Goal: Task Accomplishment & Management: Use online tool/utility

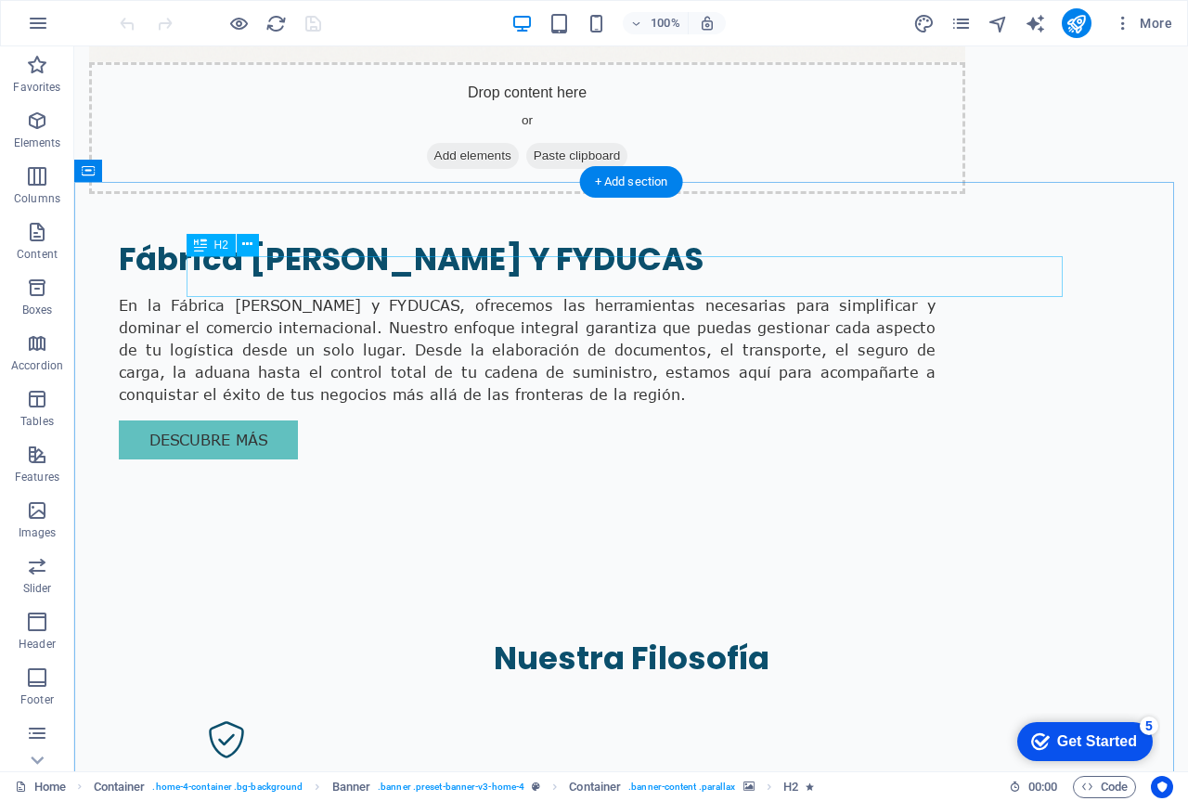
scroll to position [1948, 0]
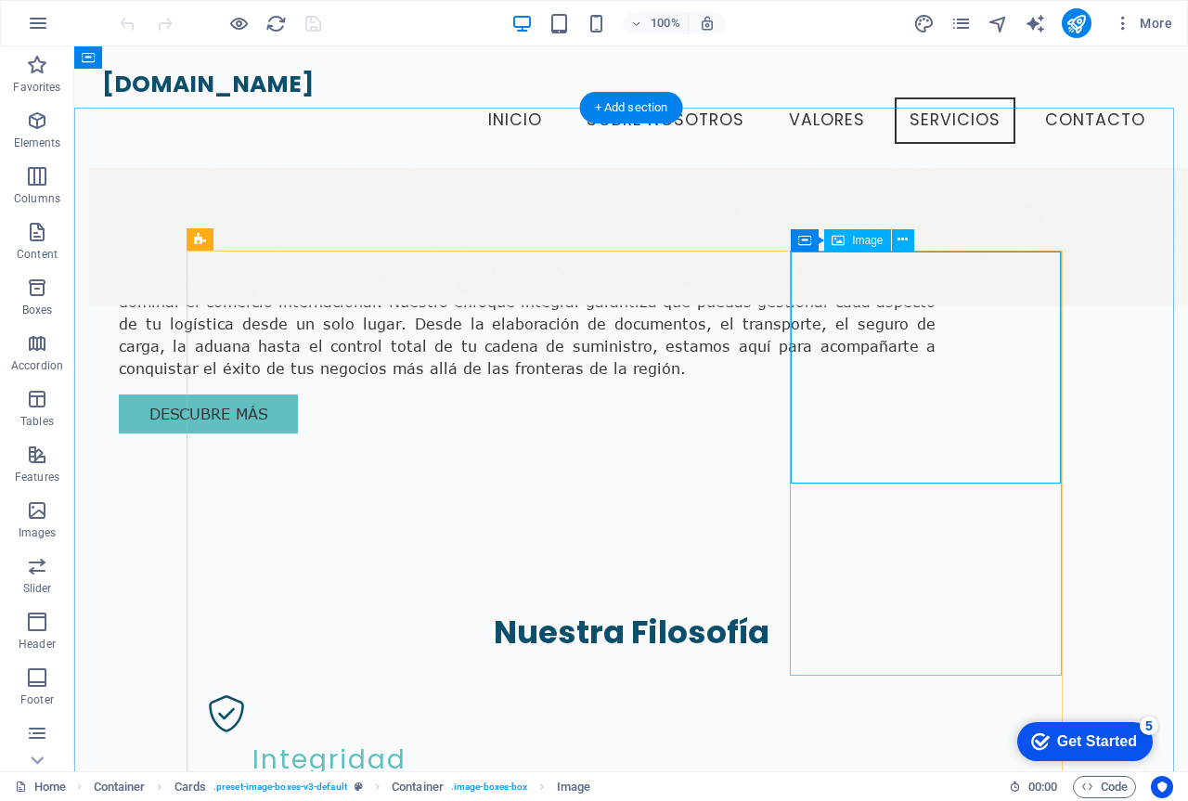
scroll to position [1576, 0]
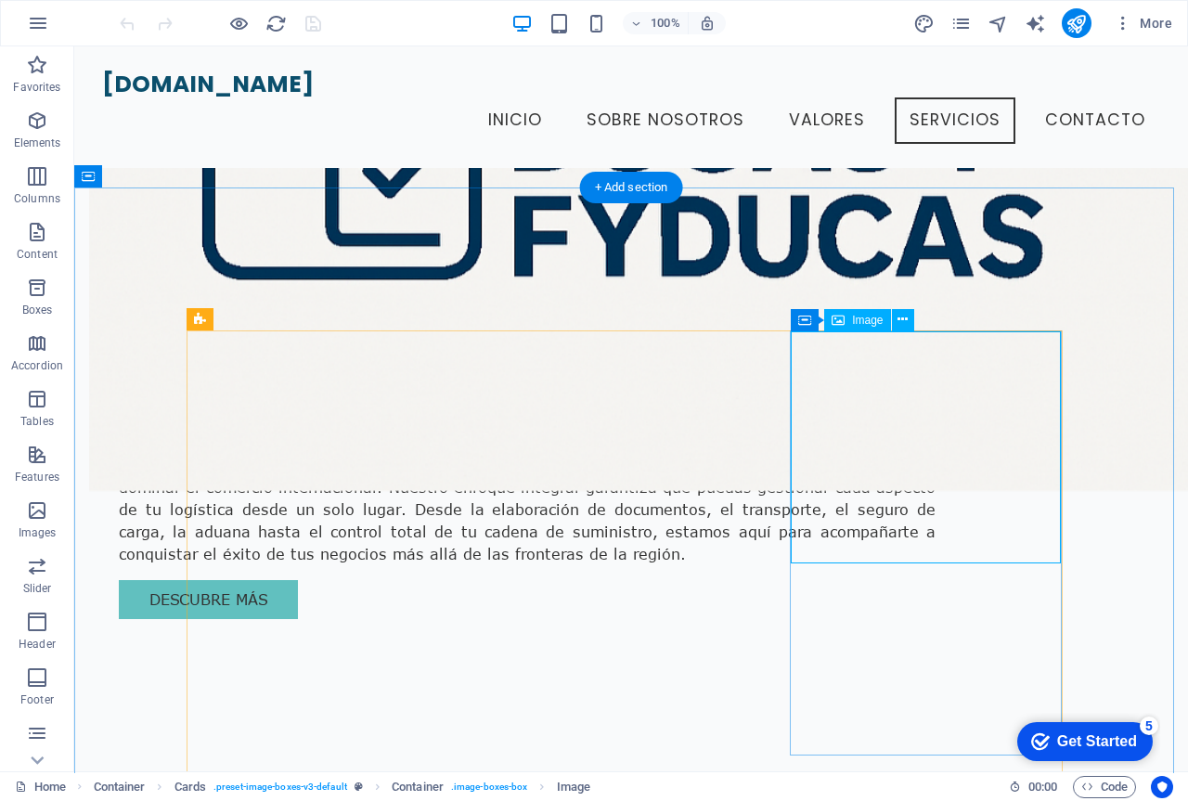
select select "vw"
select select "px"
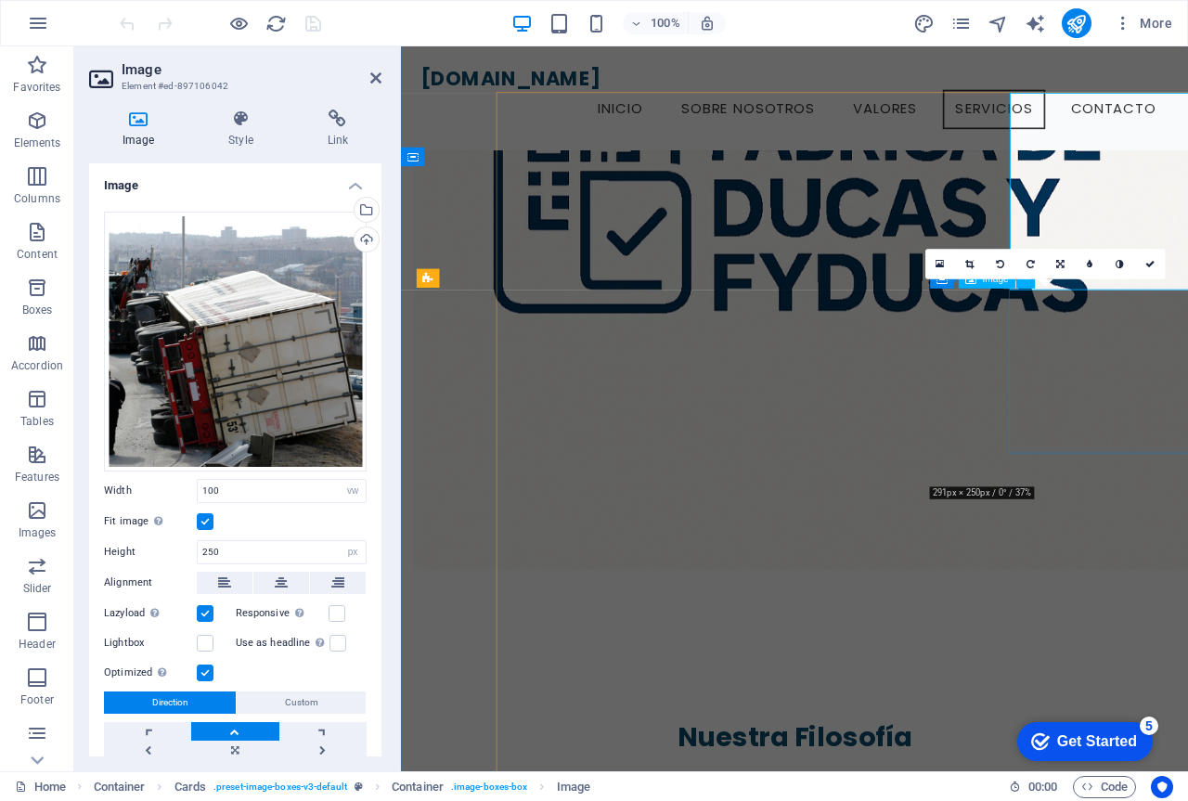
scroll to position [1806, 0]
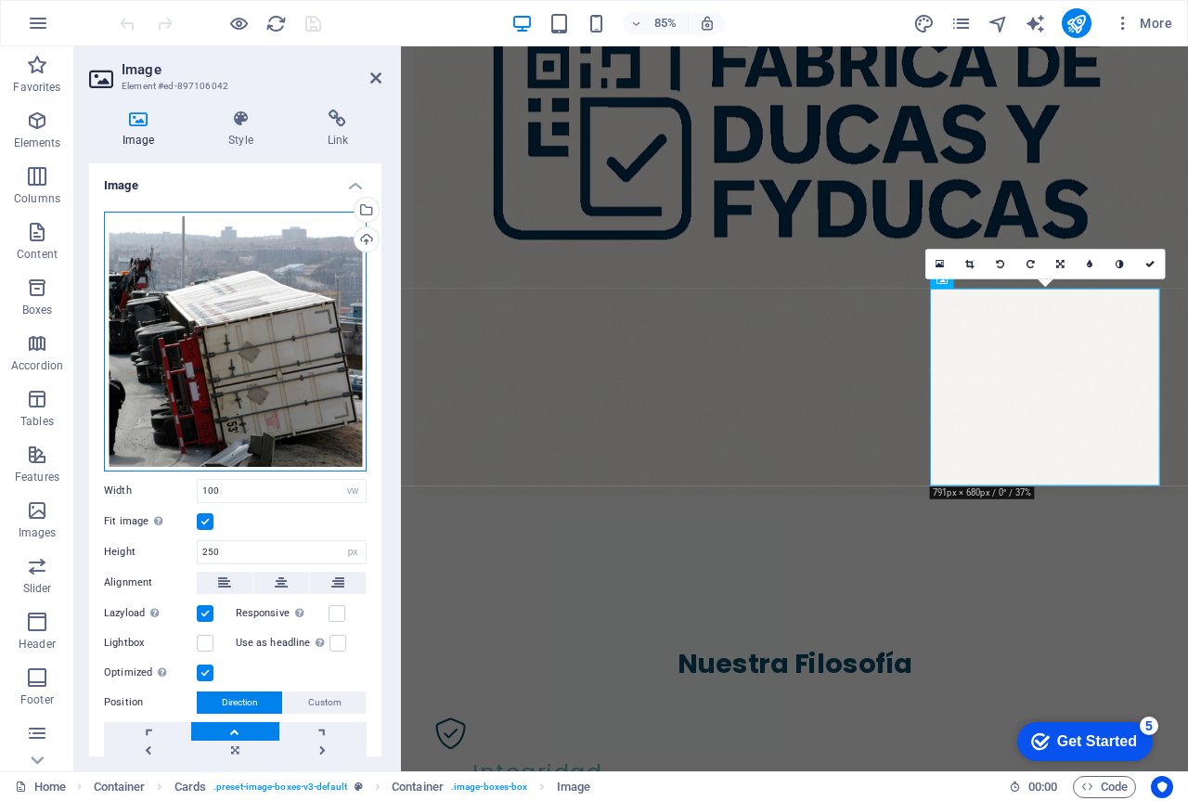
click at [230, 330] on div "Drag files here, click to choose files or select files from Files or our free s…" at bounding box center [235, 342] width 263 height 260
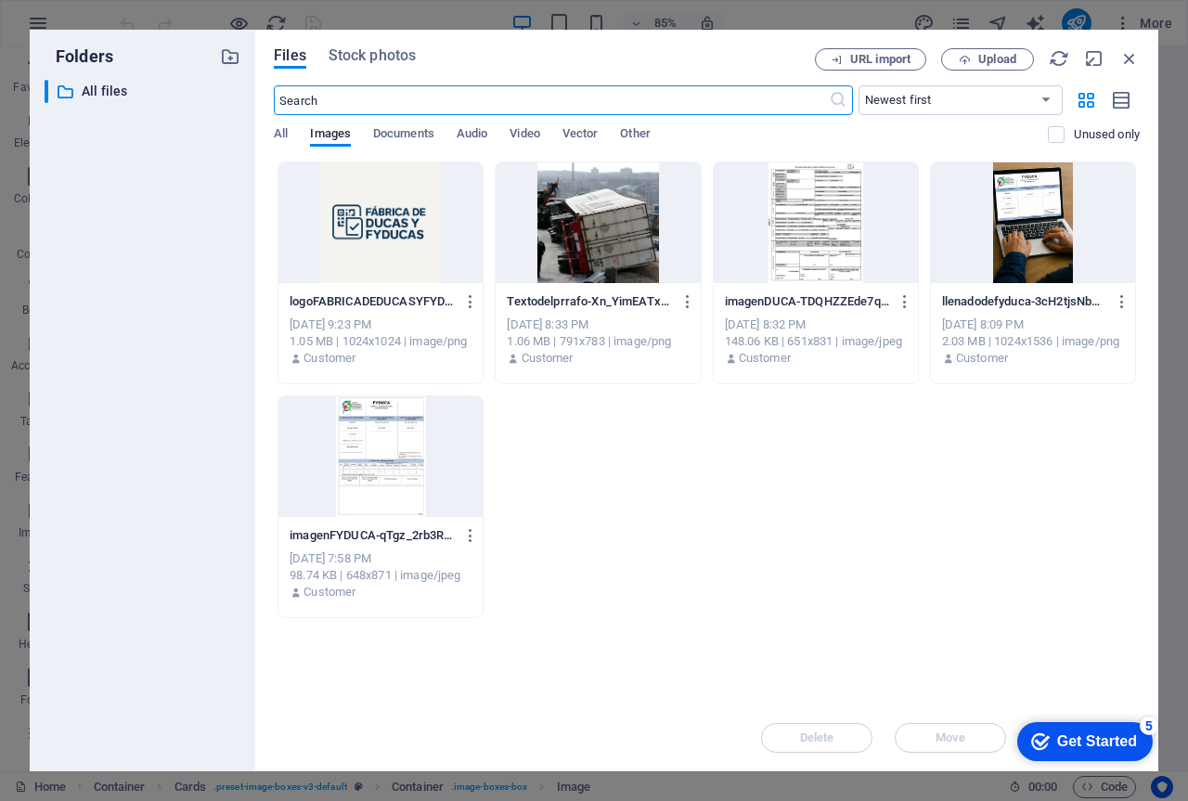
scroll to position [2841, 0]
click at [1006, 55] on span "Upload" at bounding box center [997, 59] width 38 height 11
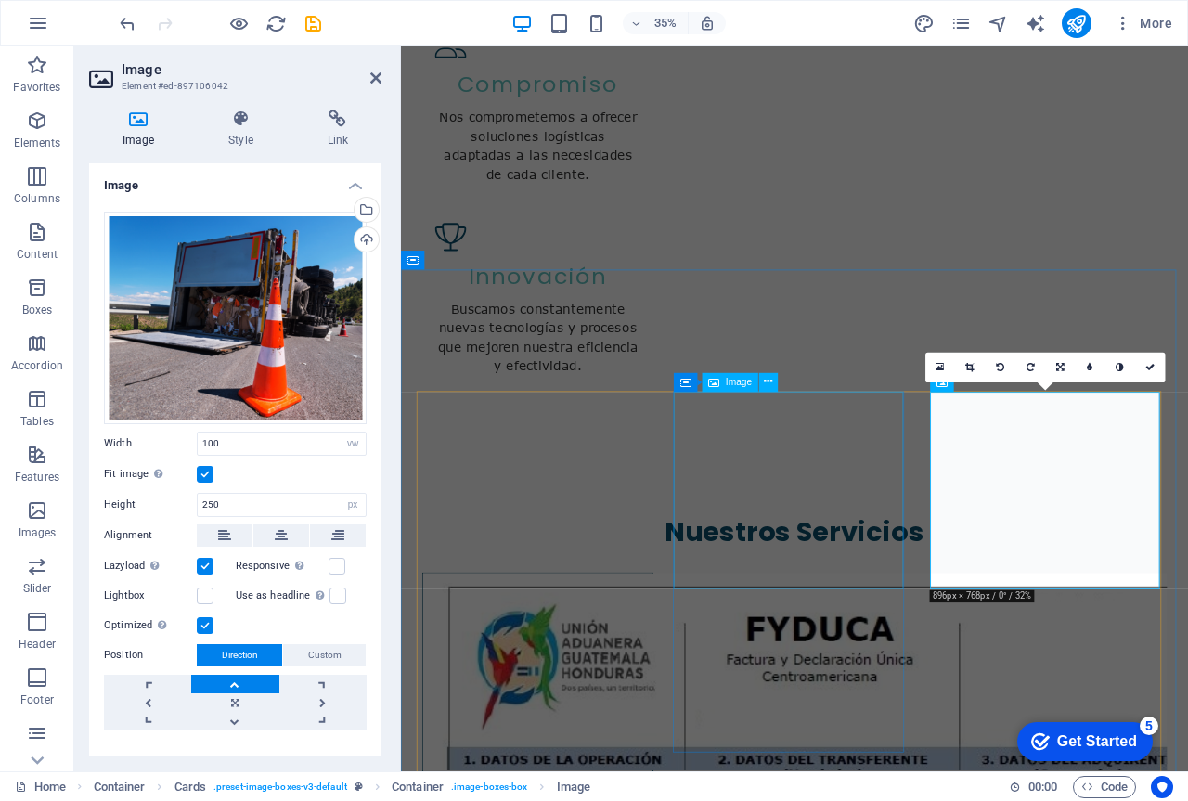
scroll to position [1806, 0]
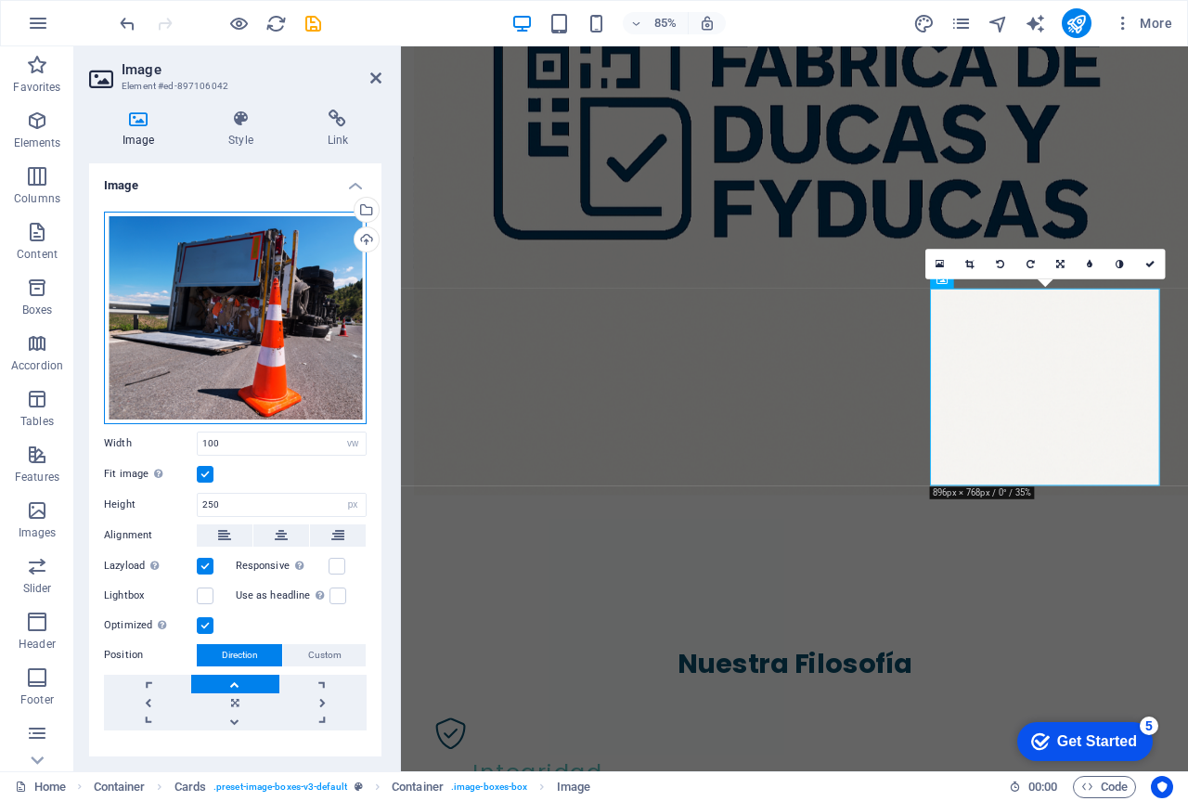
click at [229, 303] on div "Drag files here, click to choose files or select files from Files or our free s…" at bounding box center [235, 318] width 263 height 212
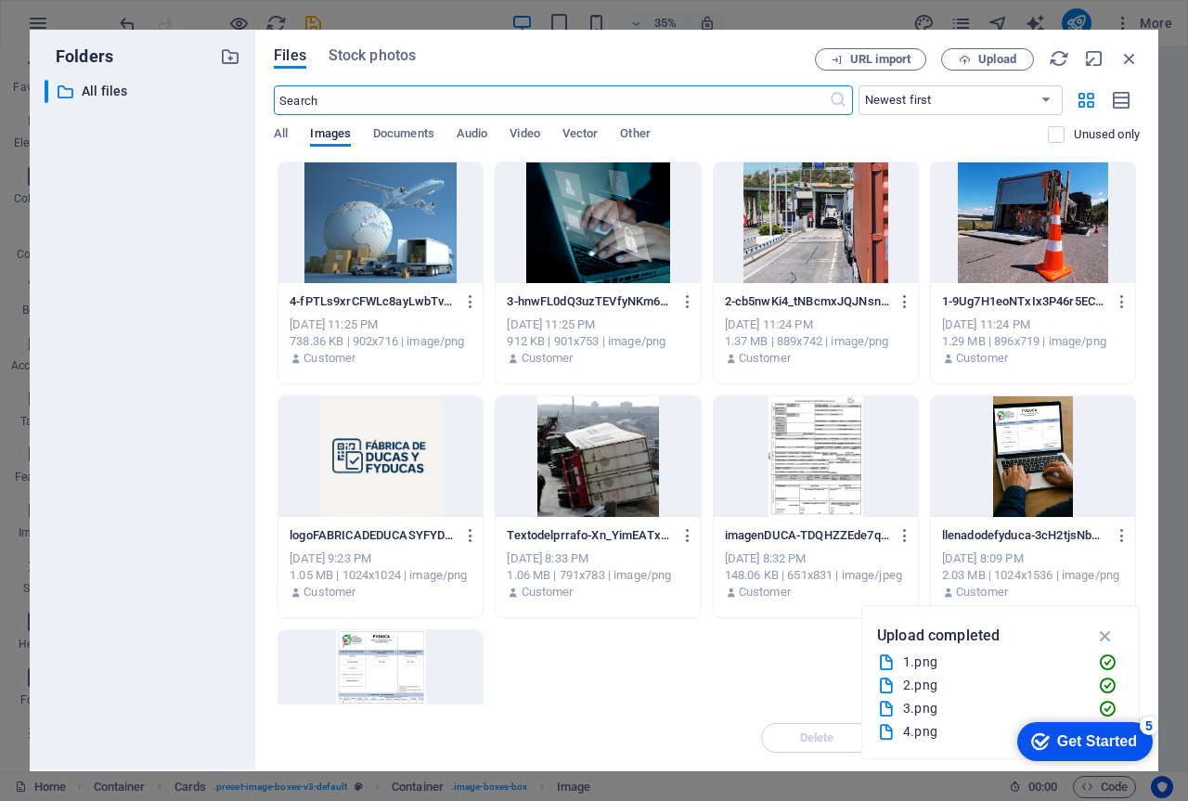
click at [1005, 223] on div at bounding box center [1033, 222] width 204 height 121
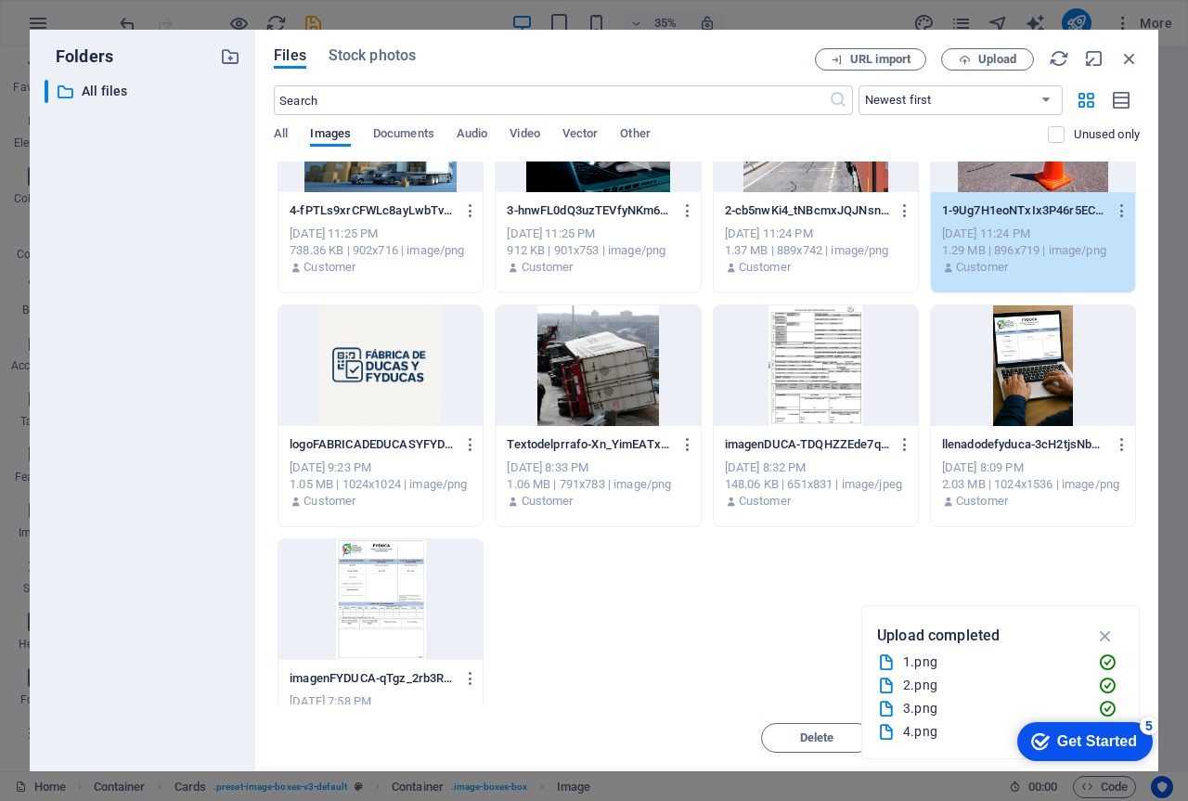
scroll to position [0, 0]
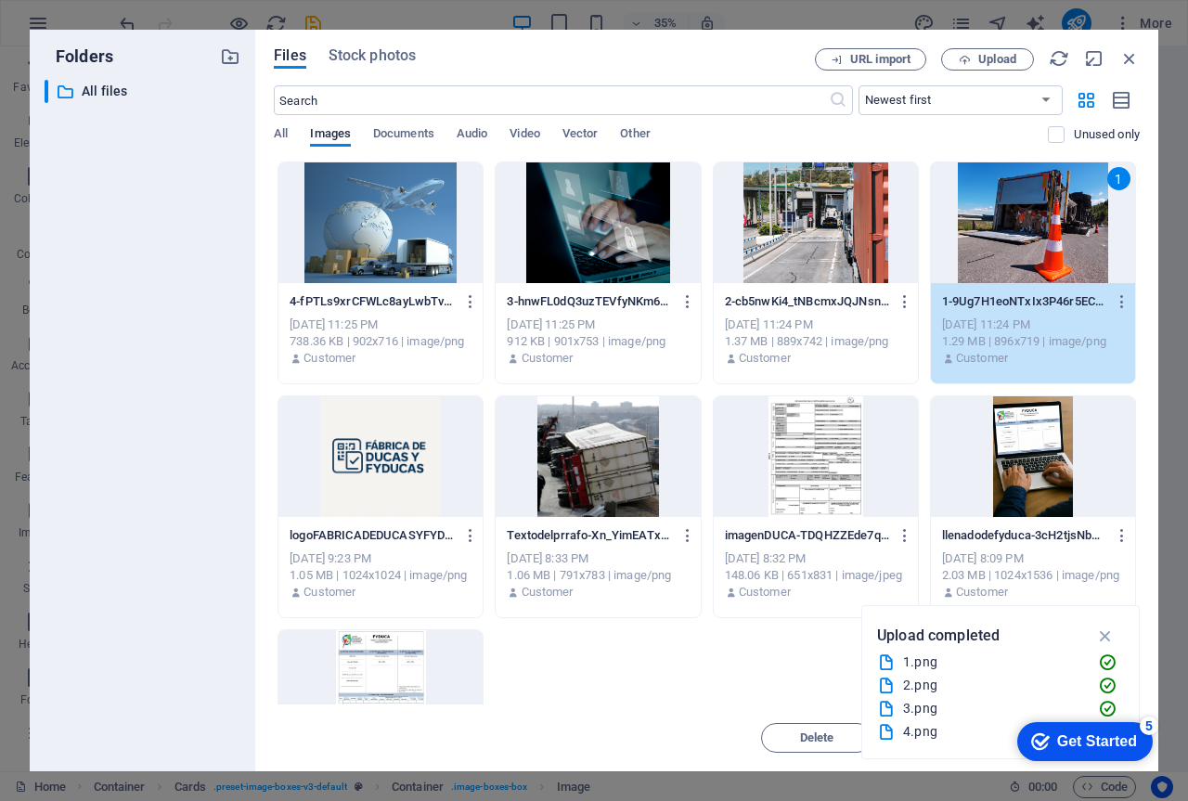
click at [996, 246] on div "1" at bounding box center [1033, 222] width 204 height 121
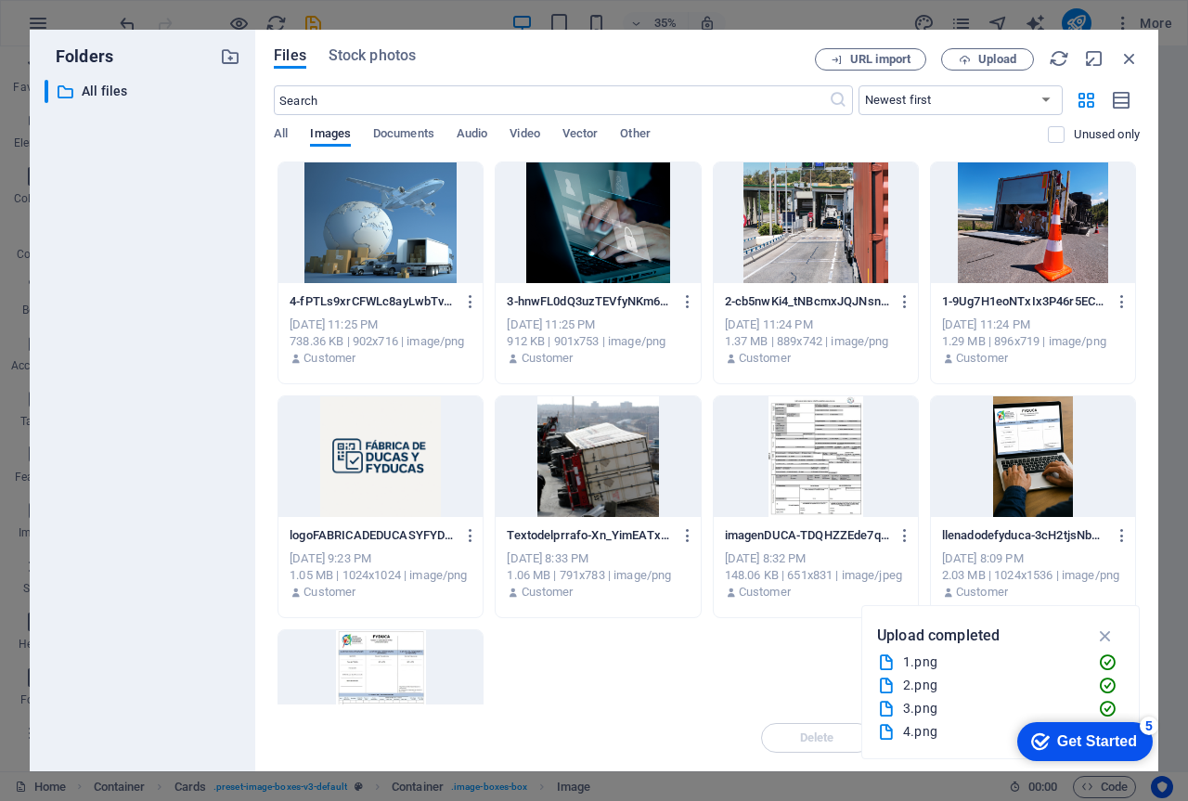
click at [996, 246] on div at bounding box center [1033, 222] width 204 height 121
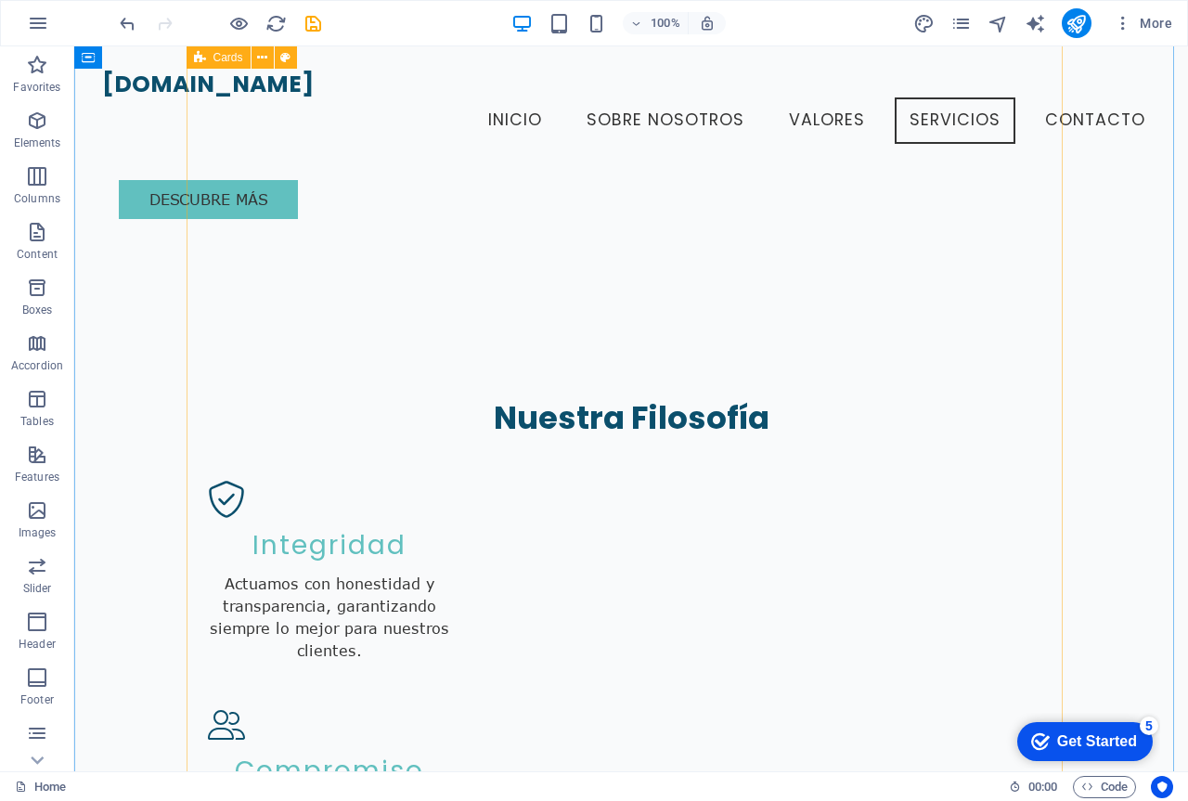
scroll to position [1790, 0]
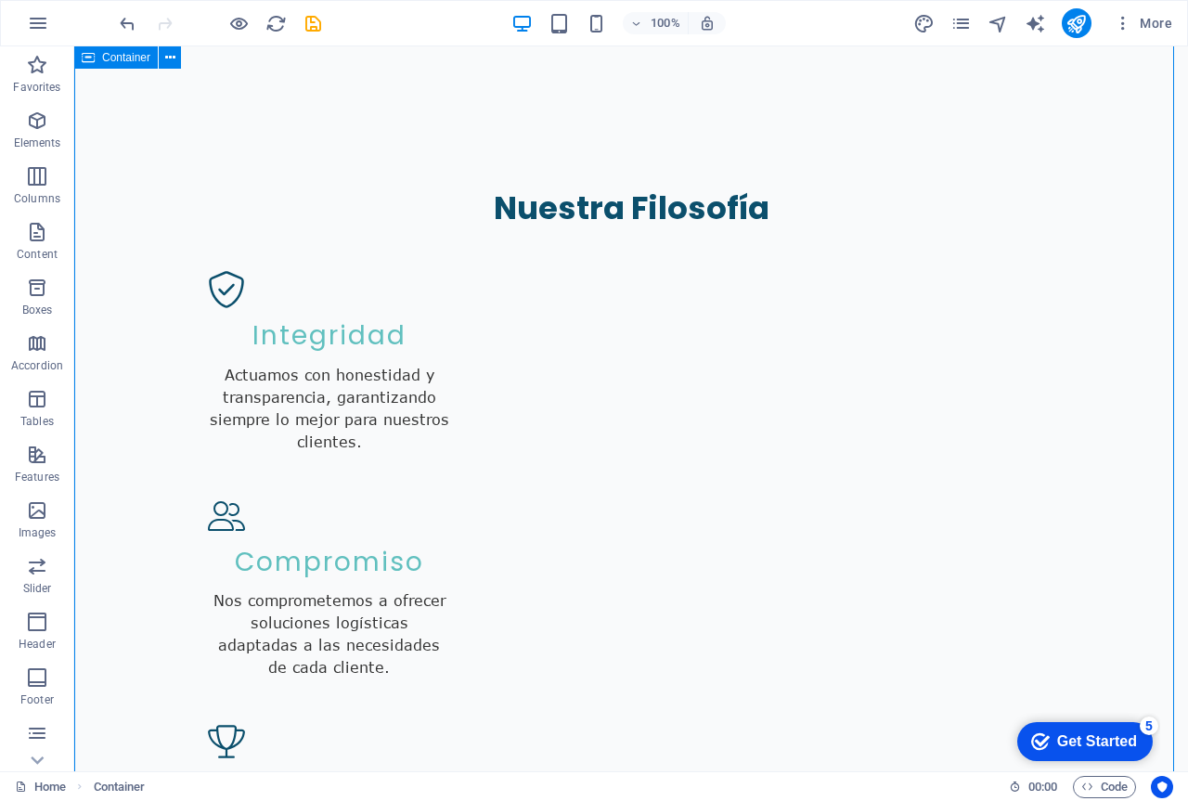
scroll to position [2162, 0]
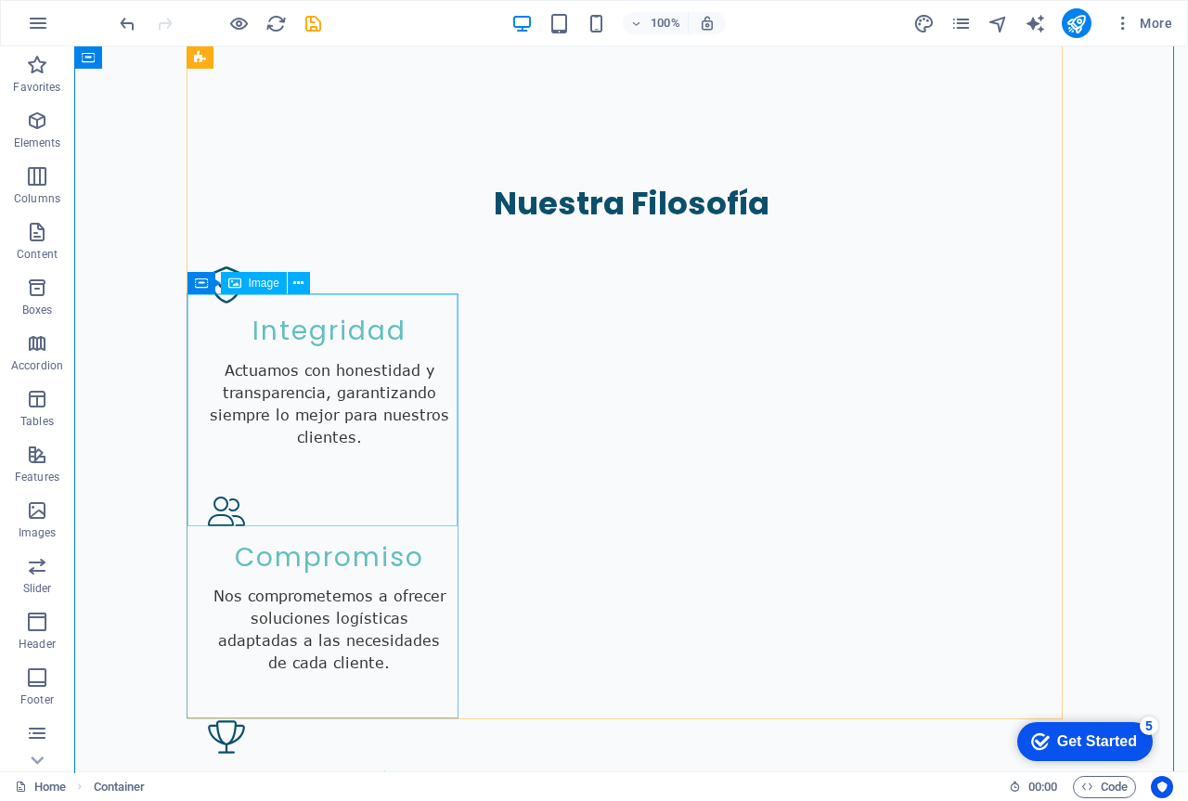
select select "vw"
select select "px"
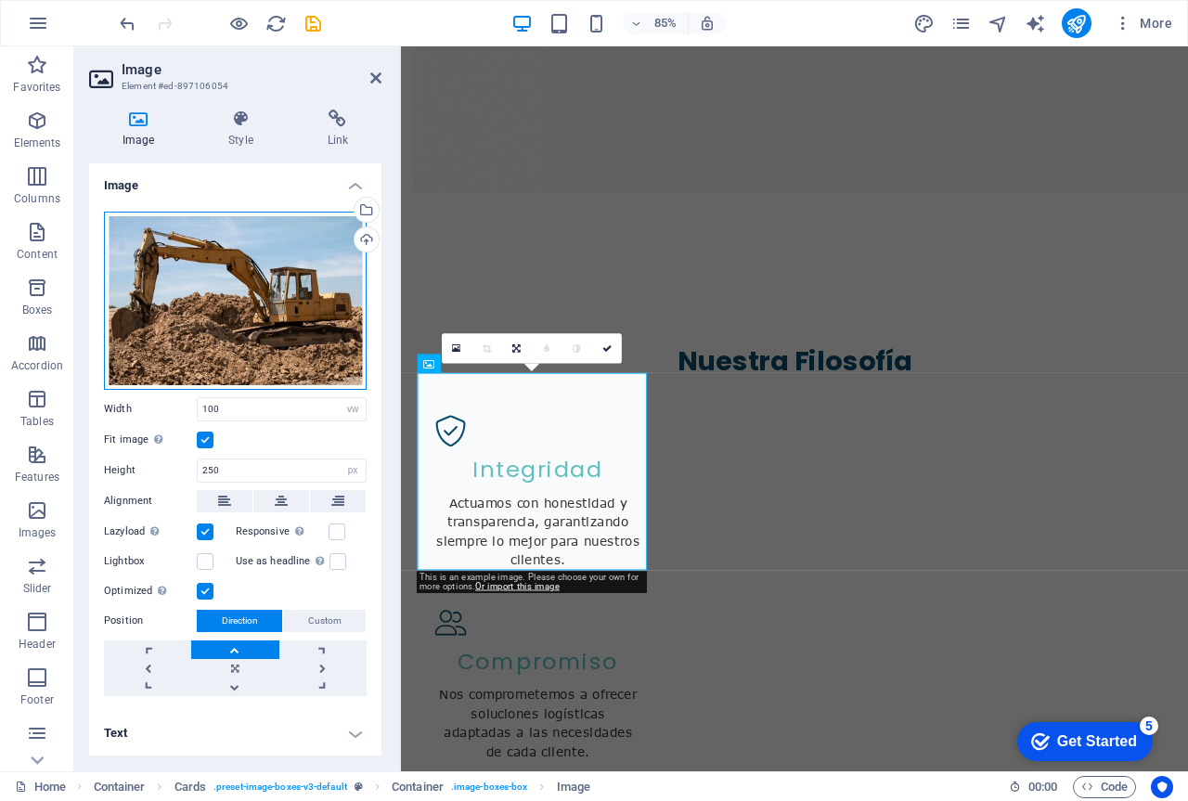
click at [293, 340] on div "Drag files here, click to choose files or select files from Files or our free s…" at bounding box center [235, 301] width 263 height 178
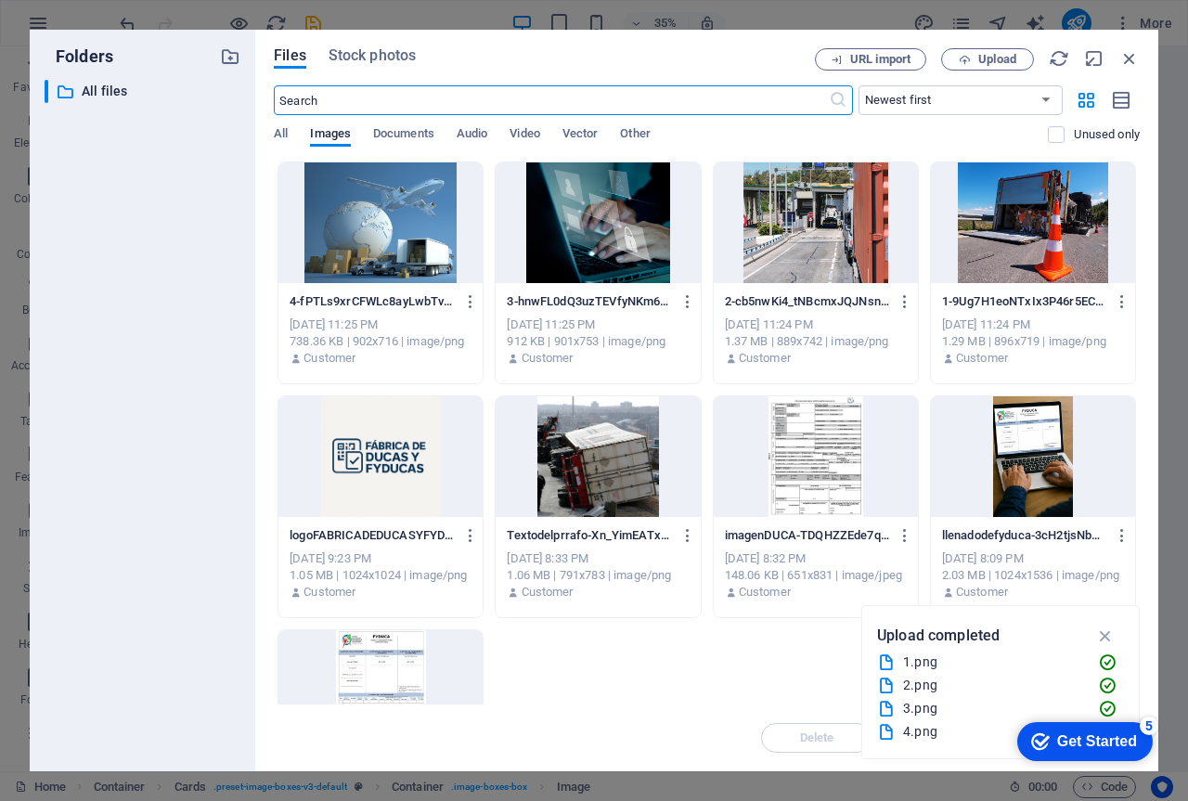
click at [839, 265] on div at bounding box center [815, 222] width 204 height 121
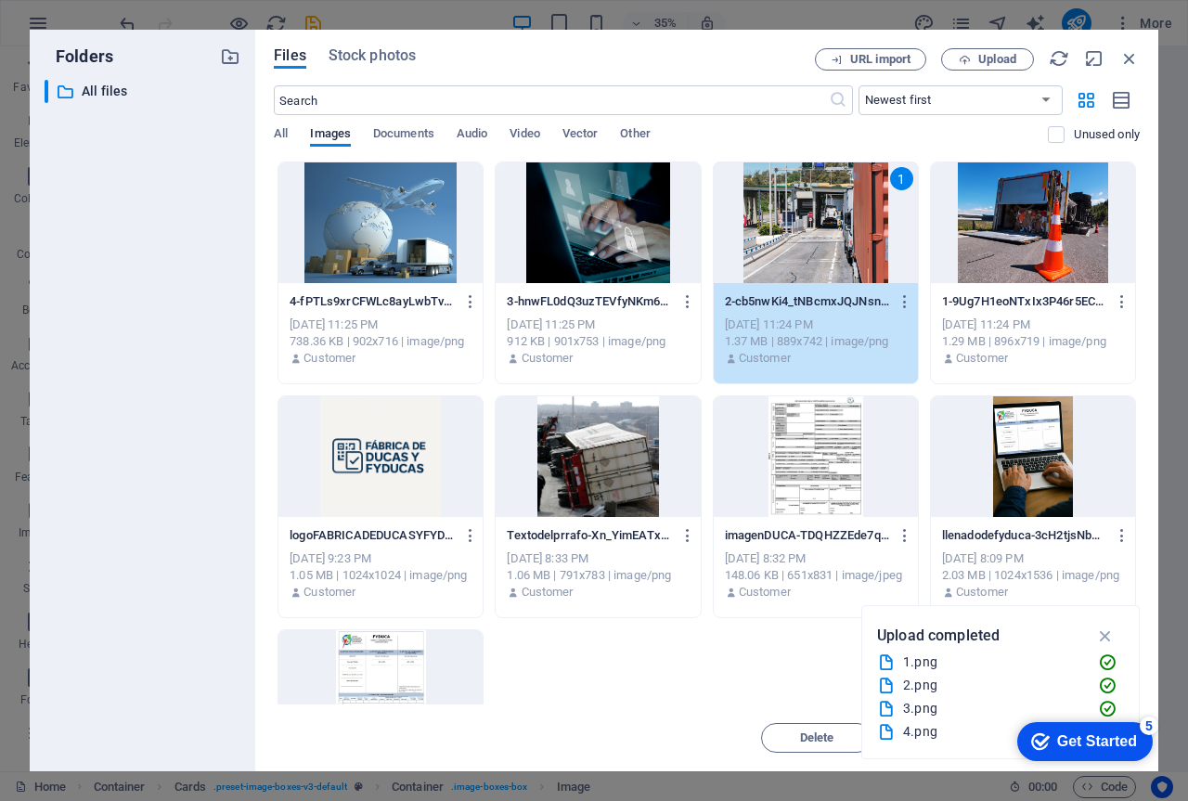
click at [856, 242] on div "1" at bounding box center [815, 222] width 204 height 121
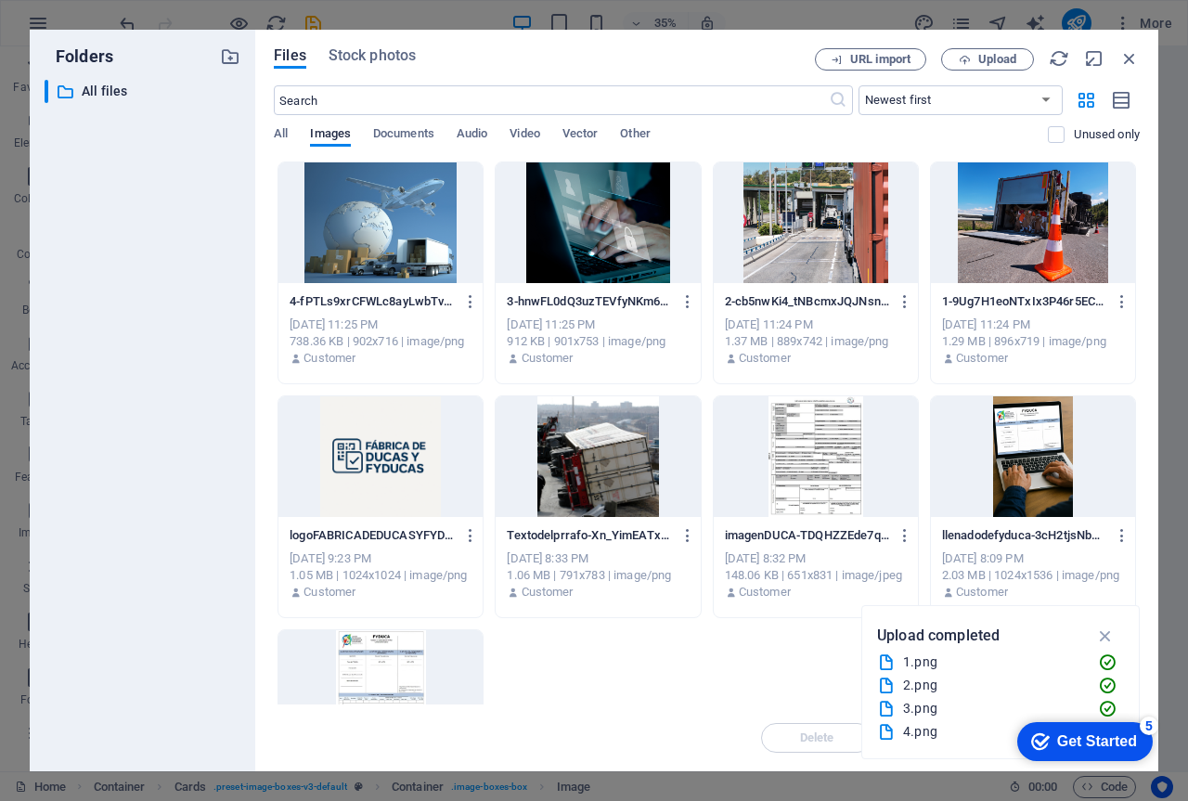
click at [856, 242] on div at bounding box center [815, 222] width 204 height 121
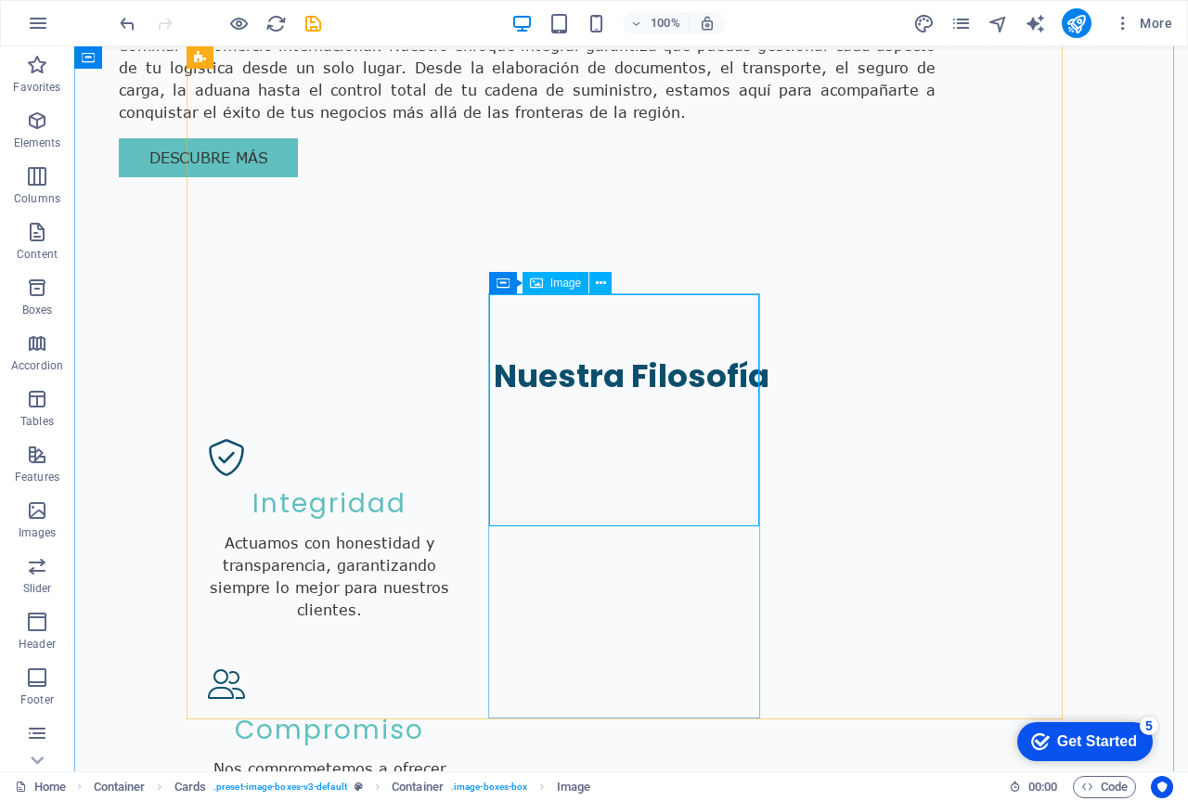
select select "vw"
select select "px"
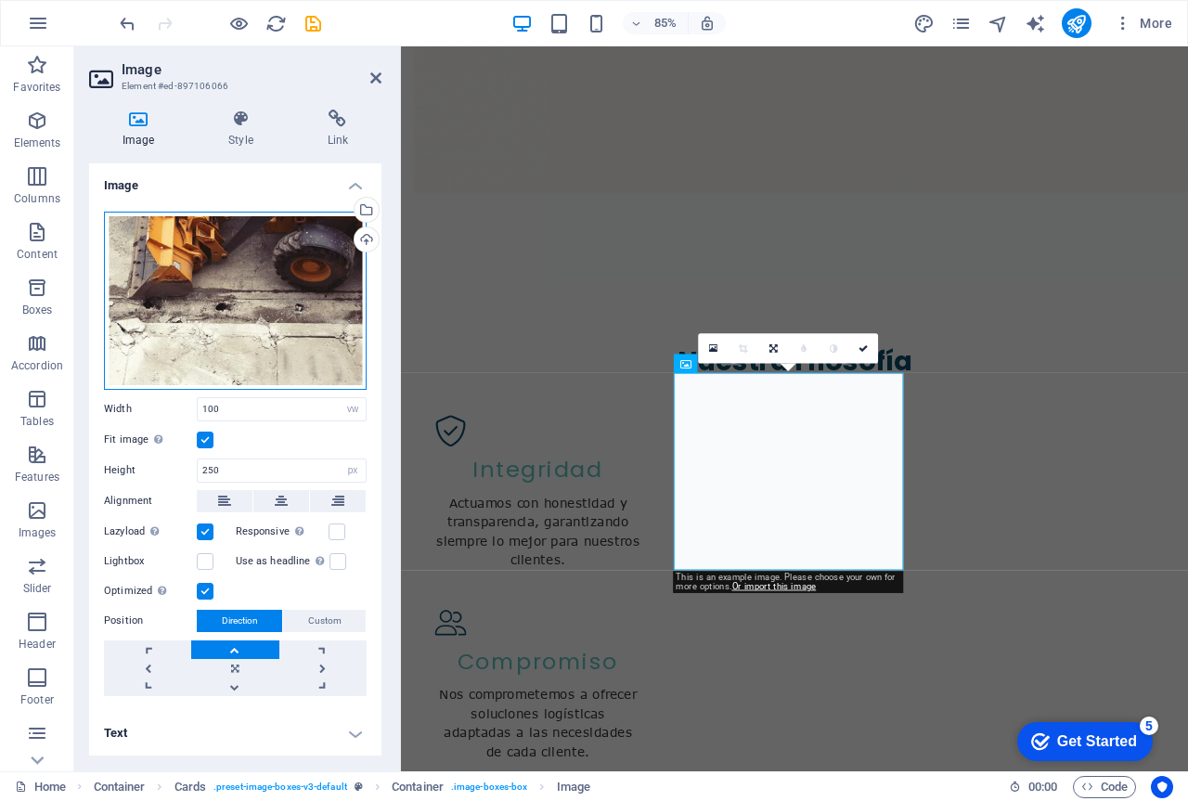
click at [255, 337] on div "Drag files here, click to choose files or select files from Files or our free s…" at bounding box center [235, 301] width 263 height 178
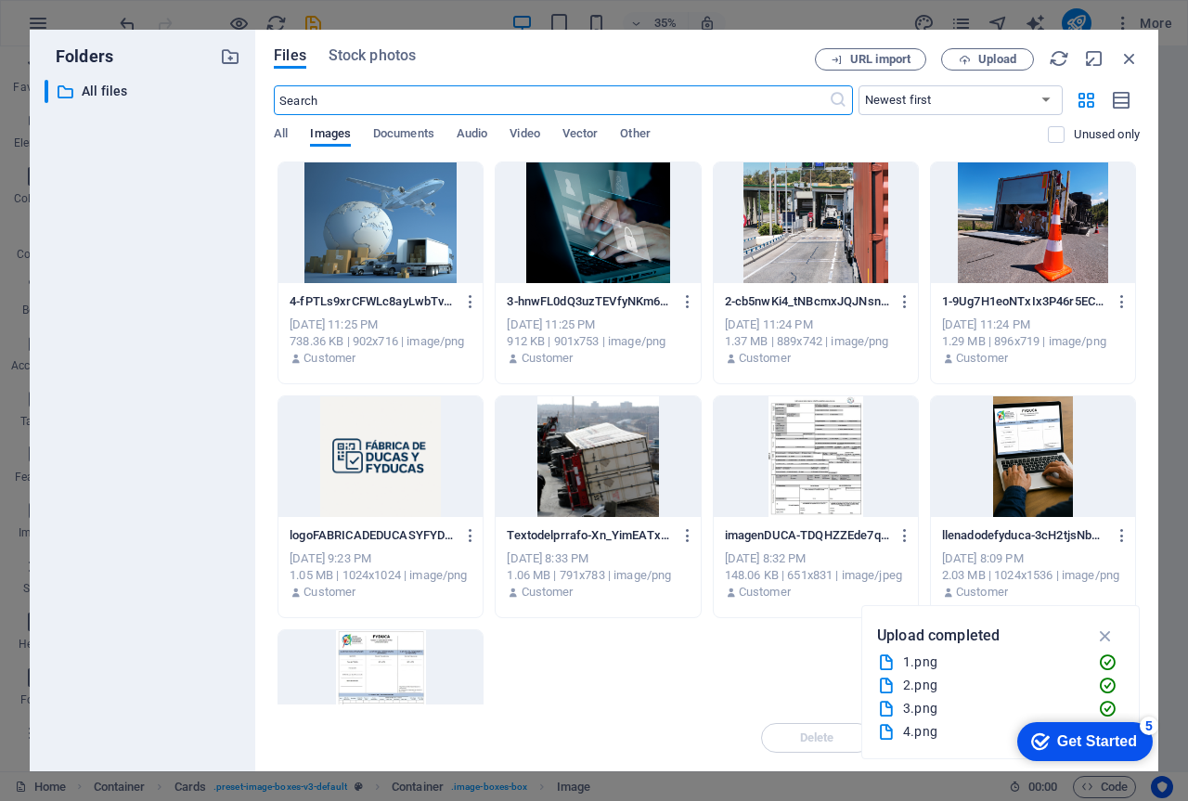
click at [641, 266] on div at bounding box center [597, 222] width 204 height 121
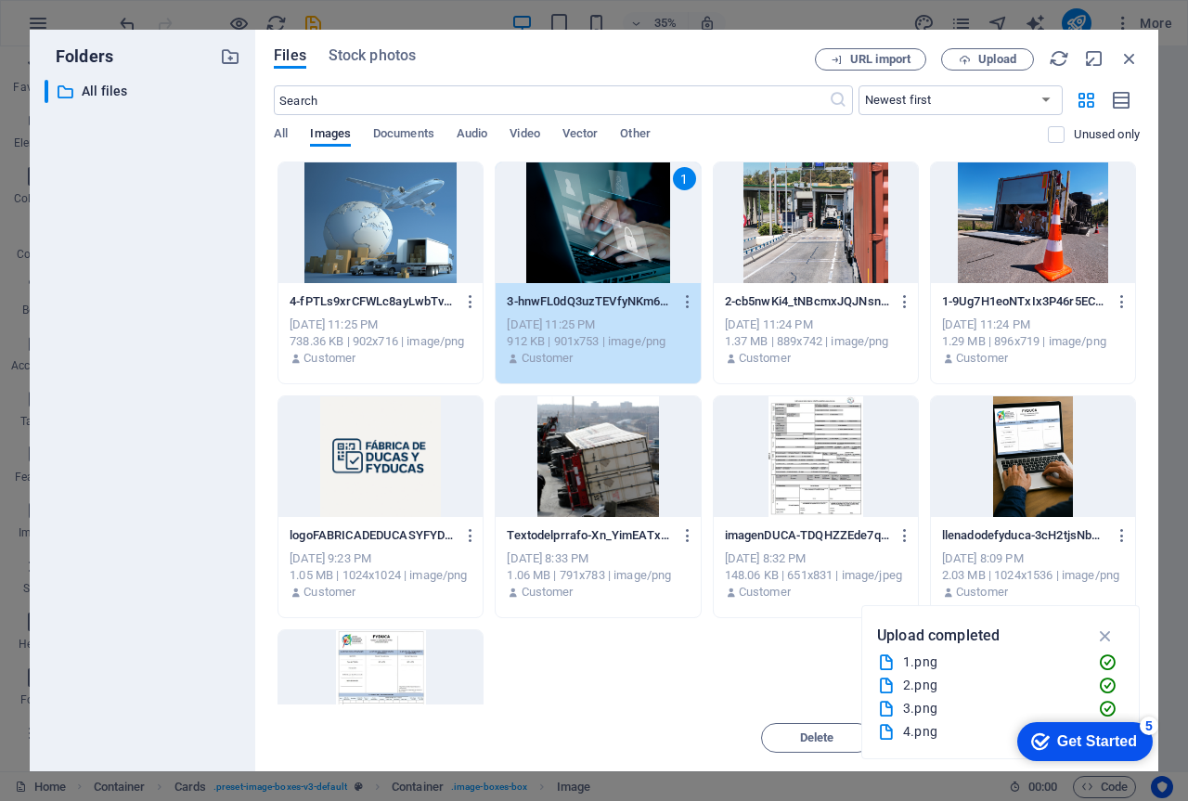
click at [615, 260] on div "1" at bounding box center [597, 222] width 204 height 121
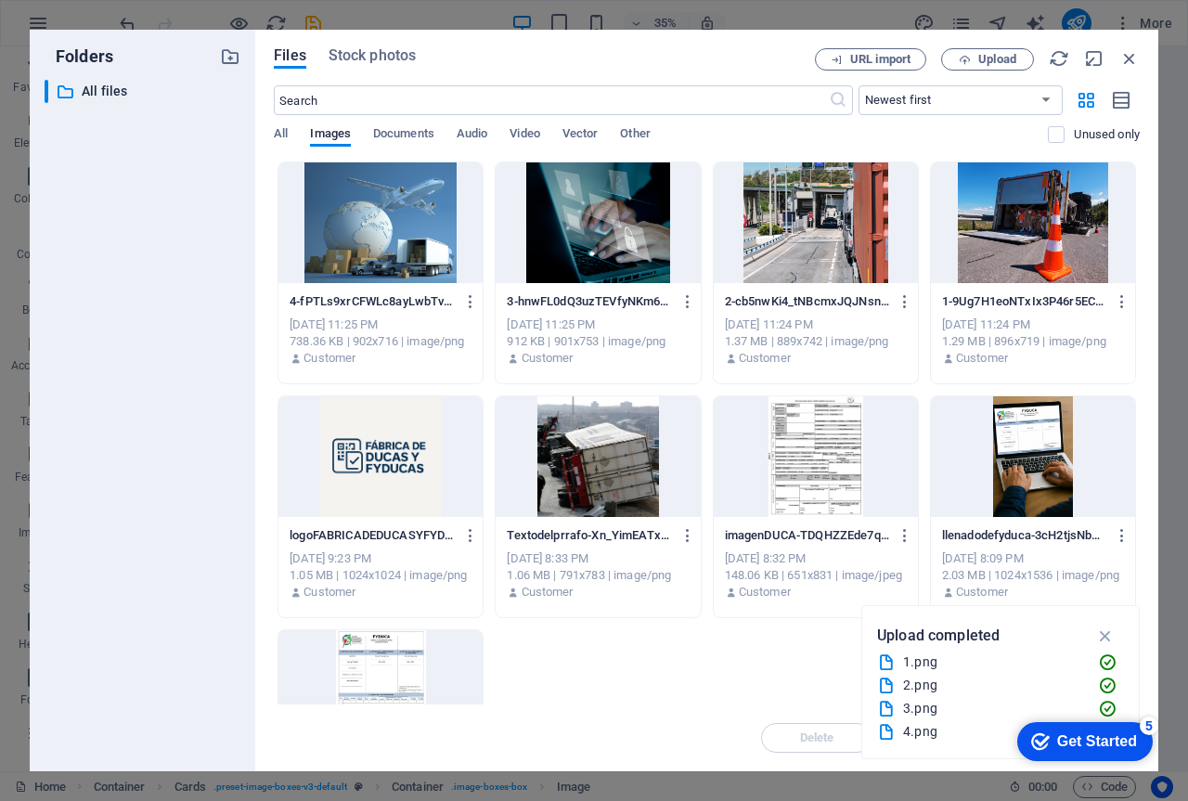
click at [615, 260] on div at bounding box center [597, 222] width 204 height 121
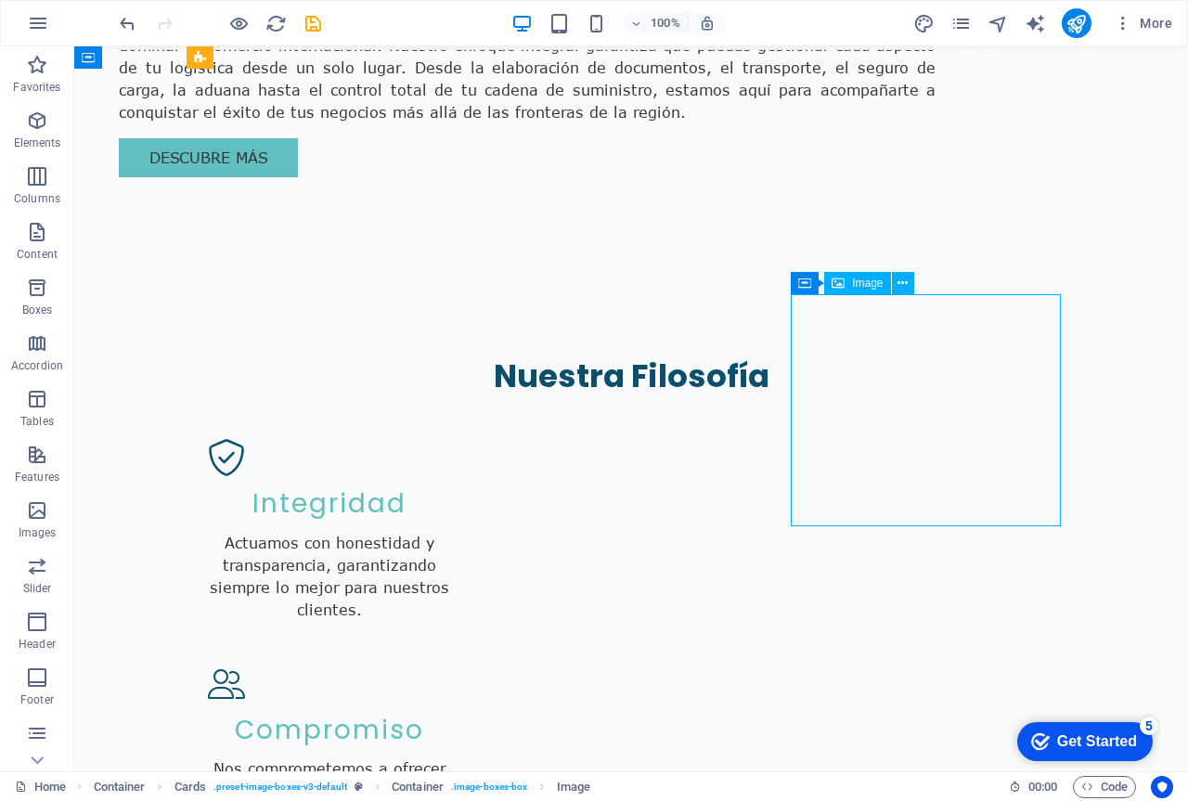
select select "vw"
select select "px"
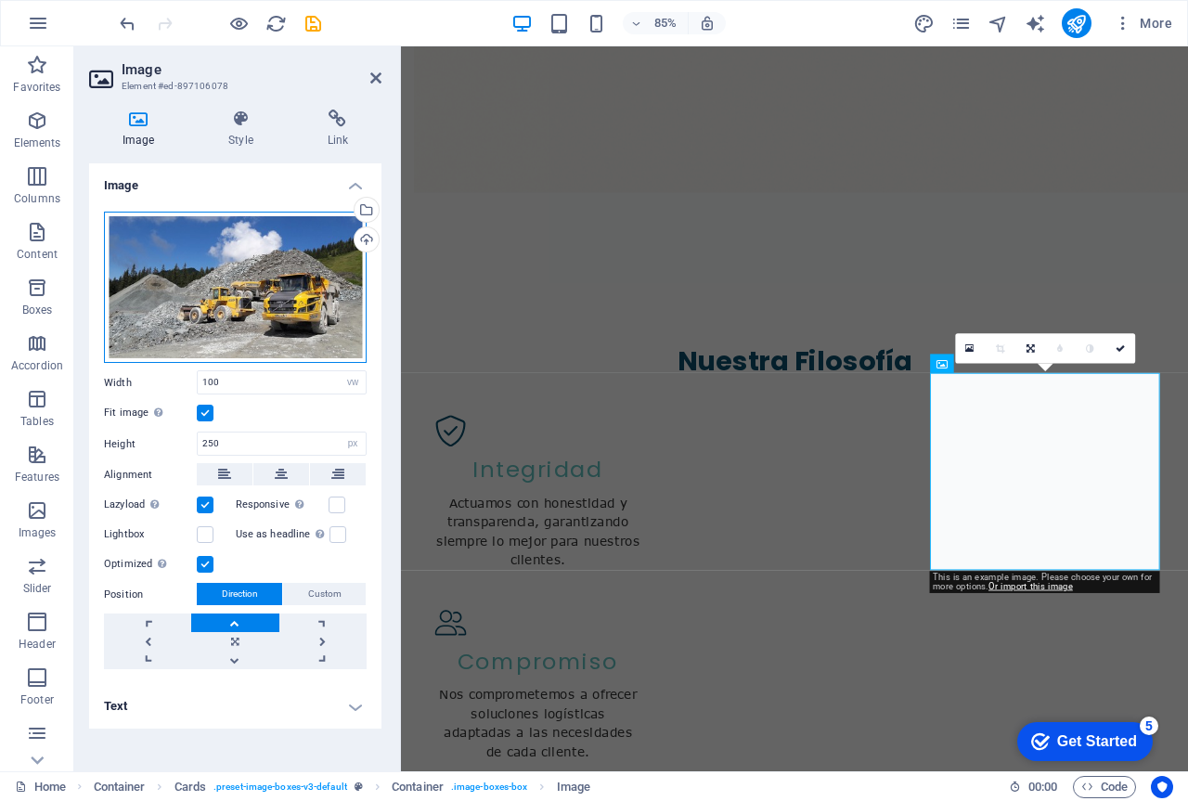
click at [305, 319] on div "Drag files here, click to choose files or select files from Files or our free s…" at bounding box center [235, 288] width 263 height 152
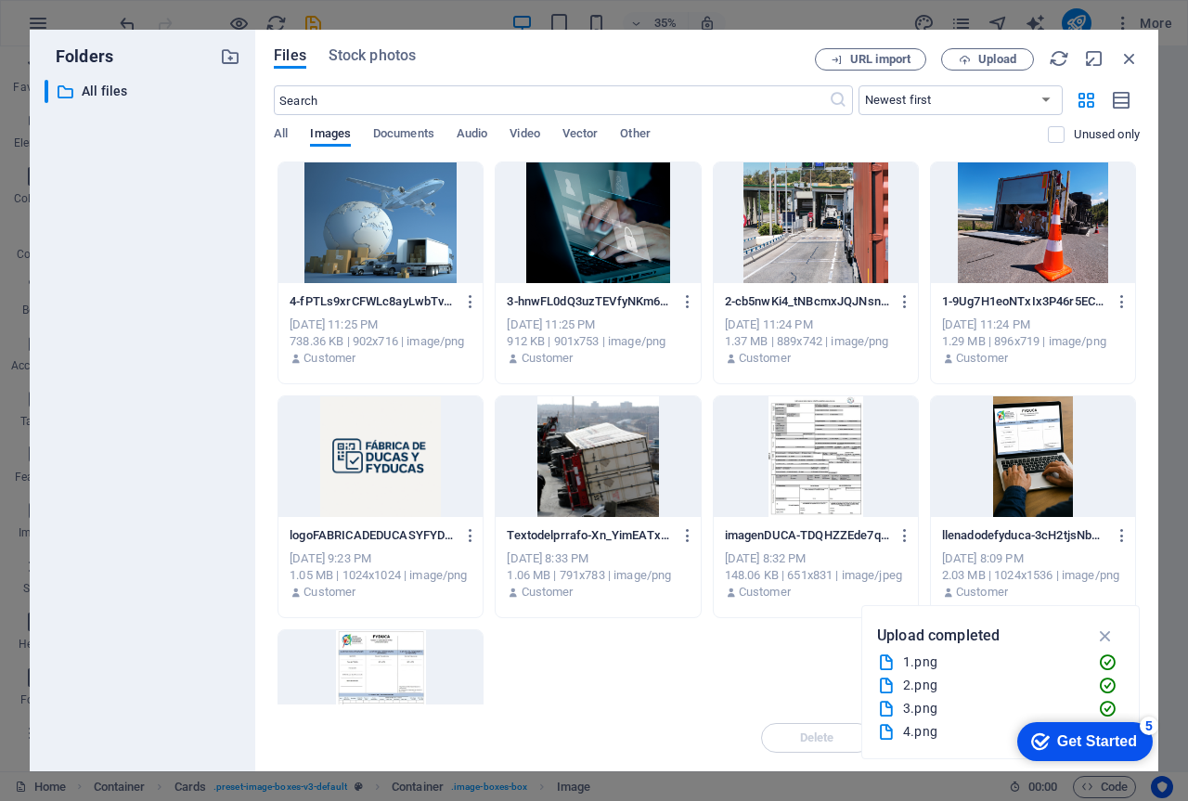
click at [388, 244] on div at bounding box center [380, 222] width 204 height 121
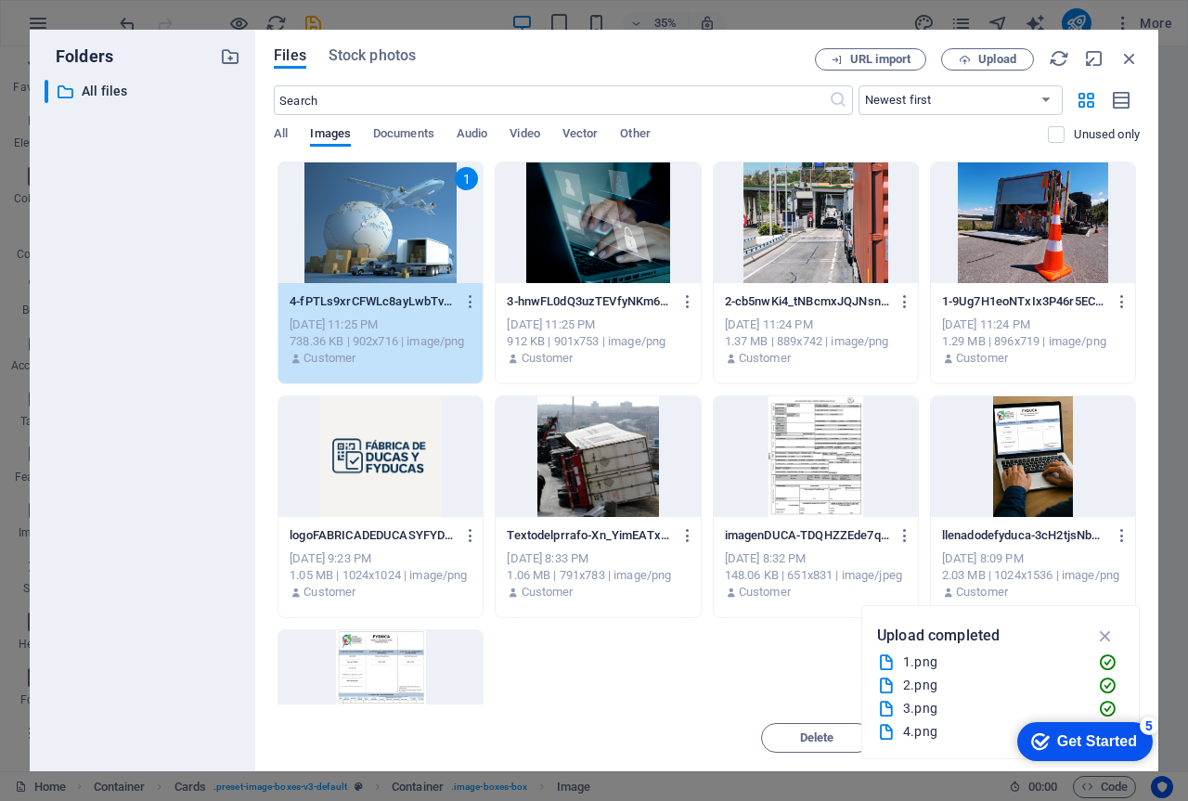
click at [393, 207] on div "1" at bounding box center [380, 222] width 204 height 121
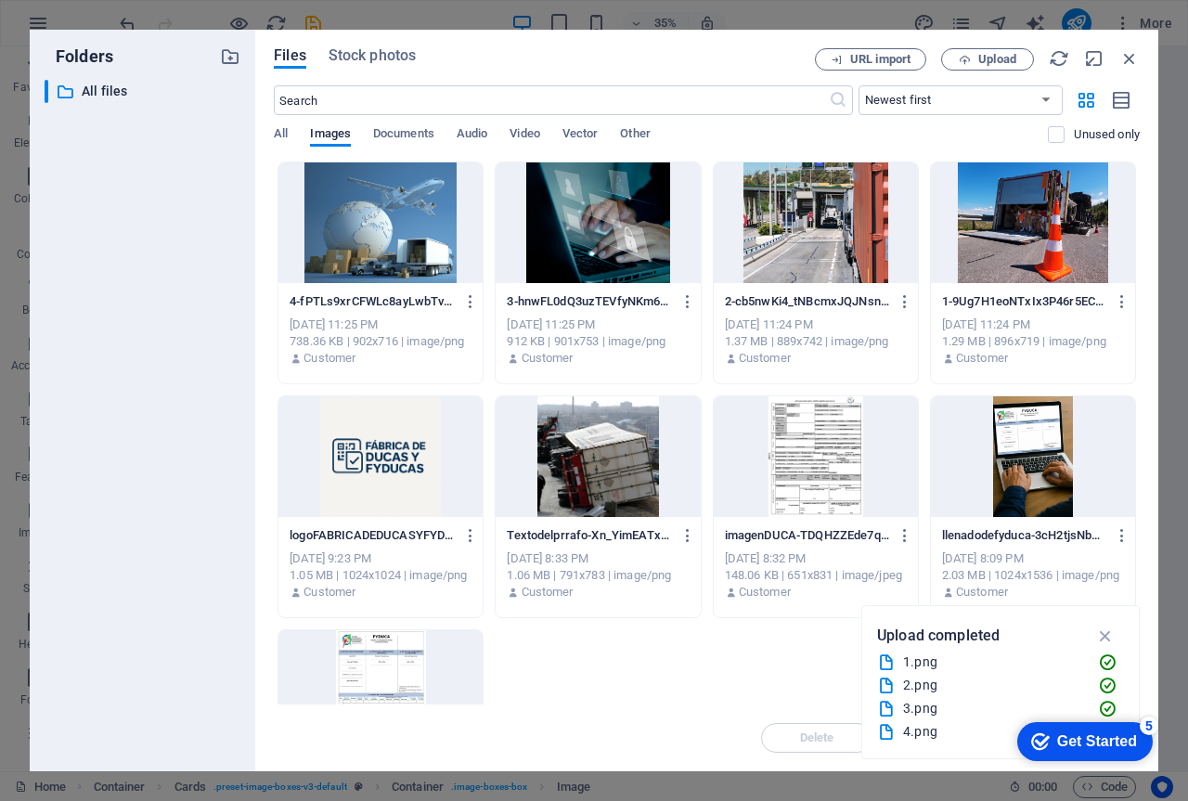
click at [394, 217] on div at bounding box center [380, 222] width 204 height 121
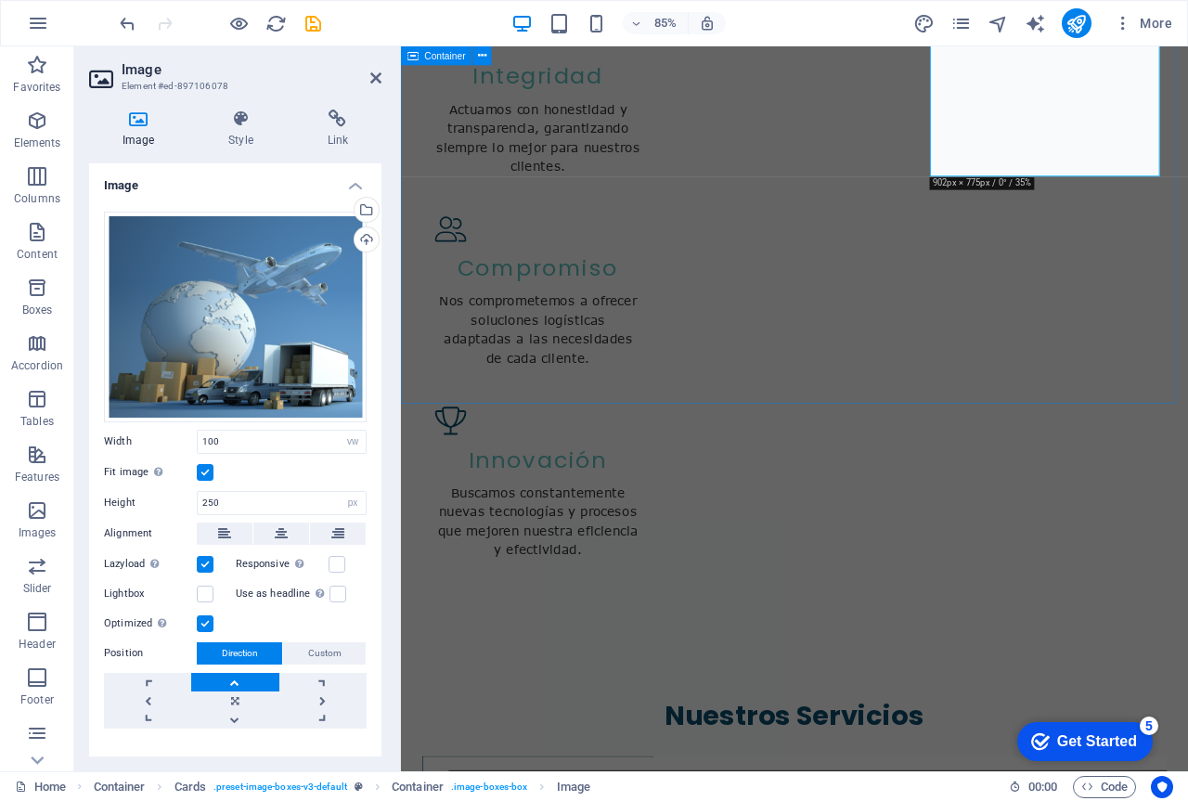
scroll to position [2626, 0]
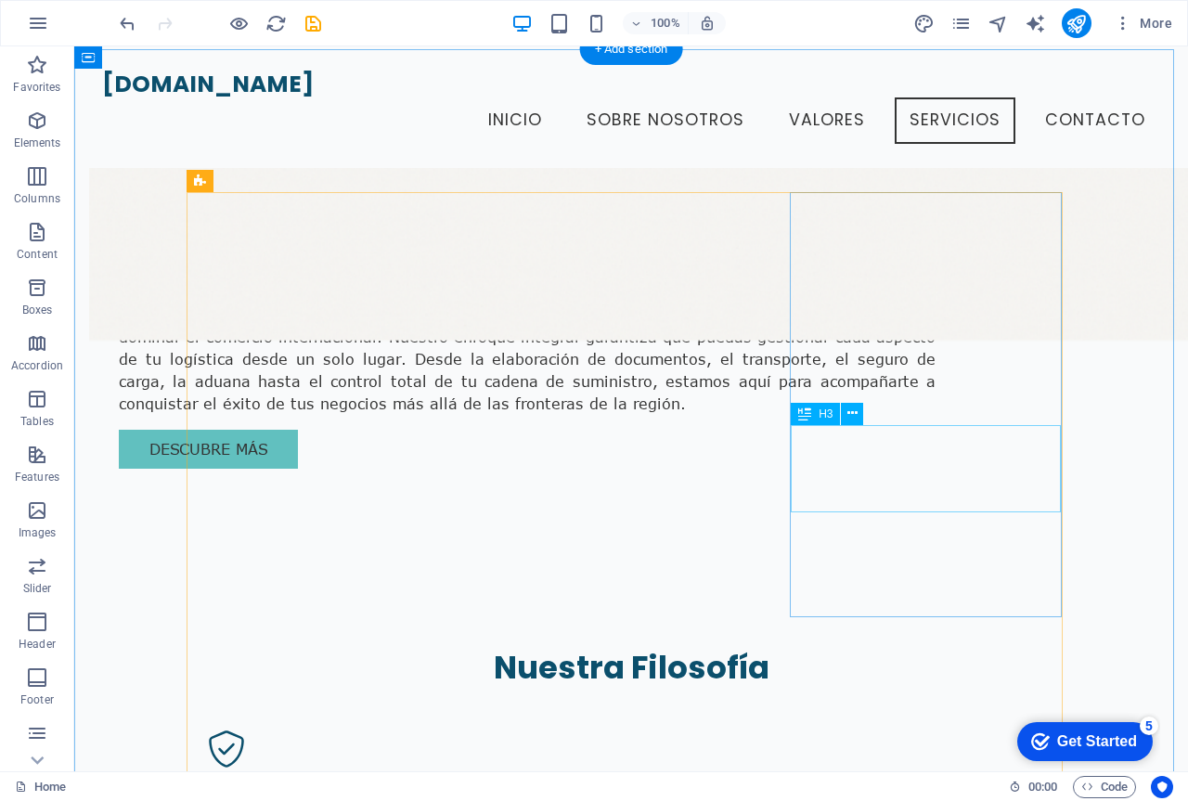
scroll to position [1600, 0]
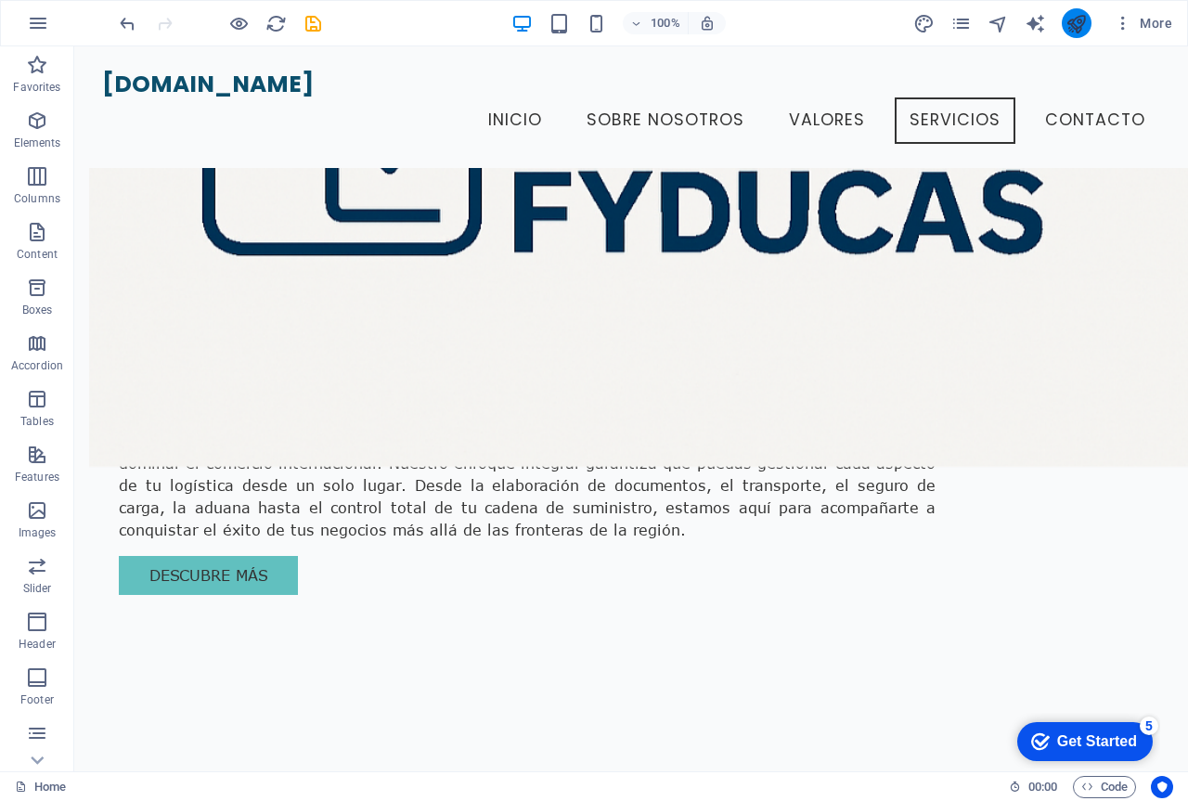
click at [1071, 24] on icon "publish" at bounding box center [1075, 23] width 21 height 21
